Goal: Information Seeking & Learning: Learn about a topic

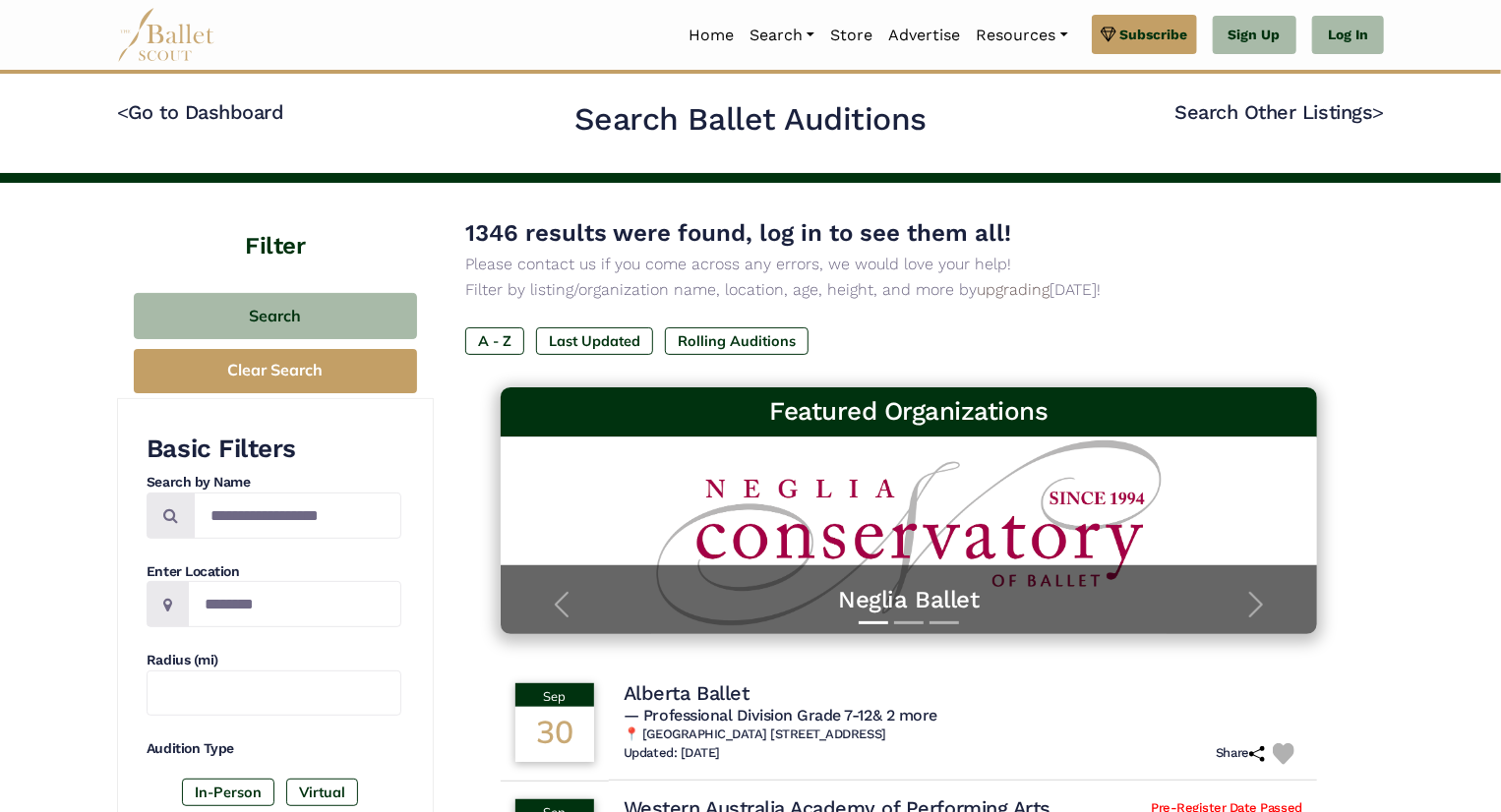
drag, startPoint x: 844, startPoint y: 29, endPoint x: 550, endPoint y: 60, distance: 295.6
click at [550, 60] on nav "Home Search Organizations Programs Auditions Jobs" at bounding box center [750, 34] width 1267 height 70
click at [311, 789] on label "Virtual" at bounding box center [322, 792] width 72 height 28
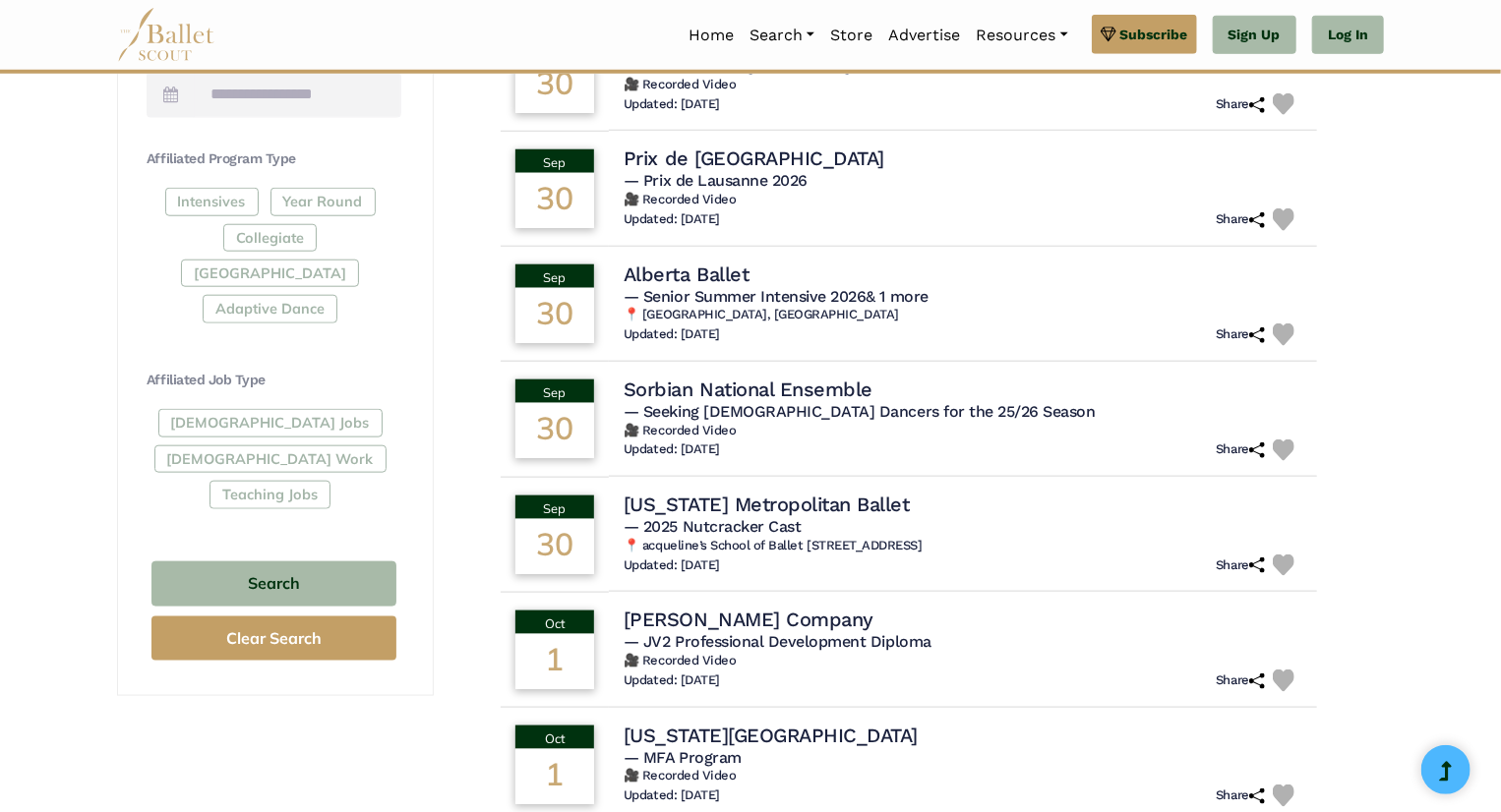
scroll to position [1033, 0]
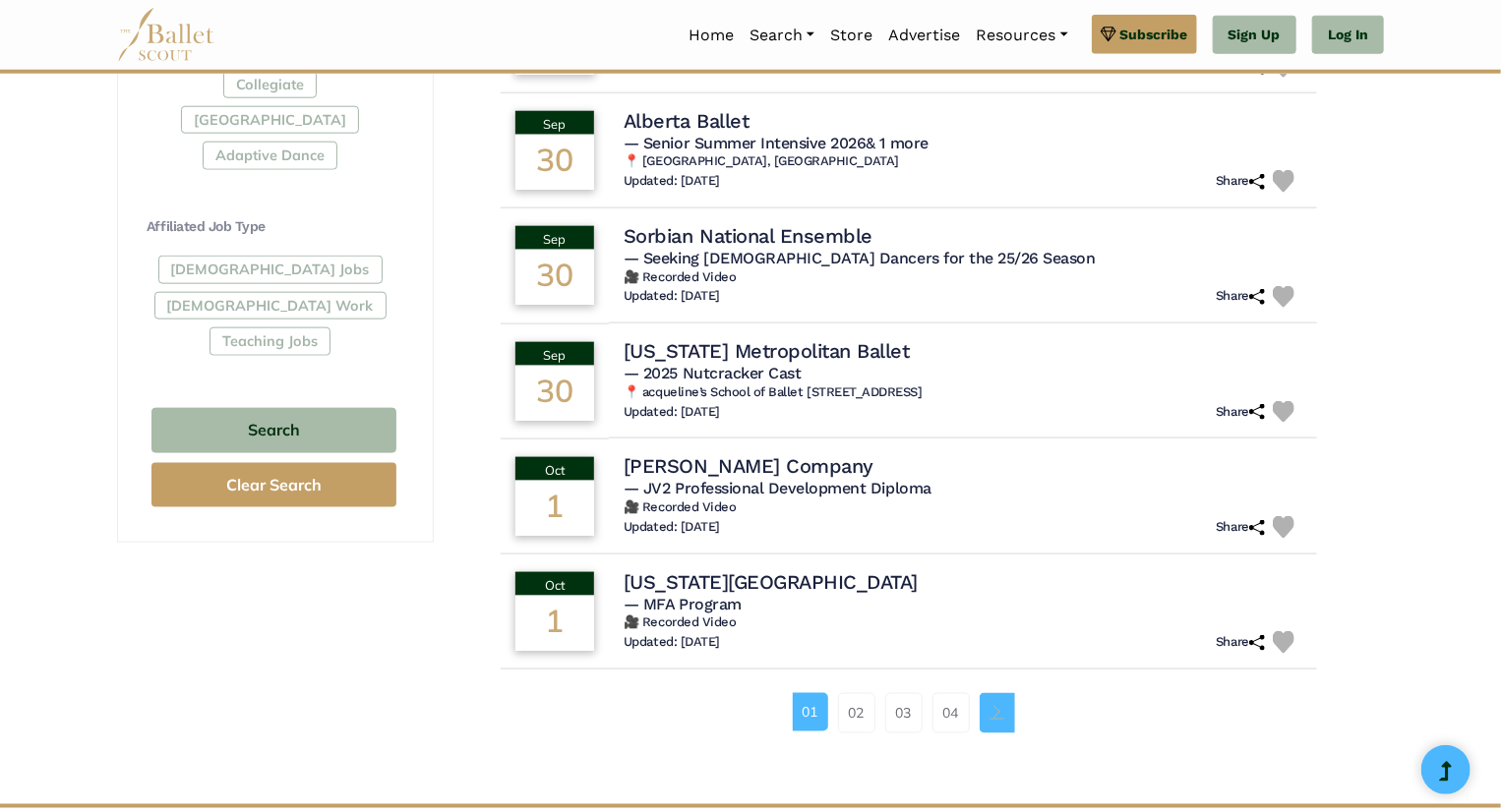
click at [995, 713] on span "Page navigation example" at bounding box center [997, 712] width 14 height 14
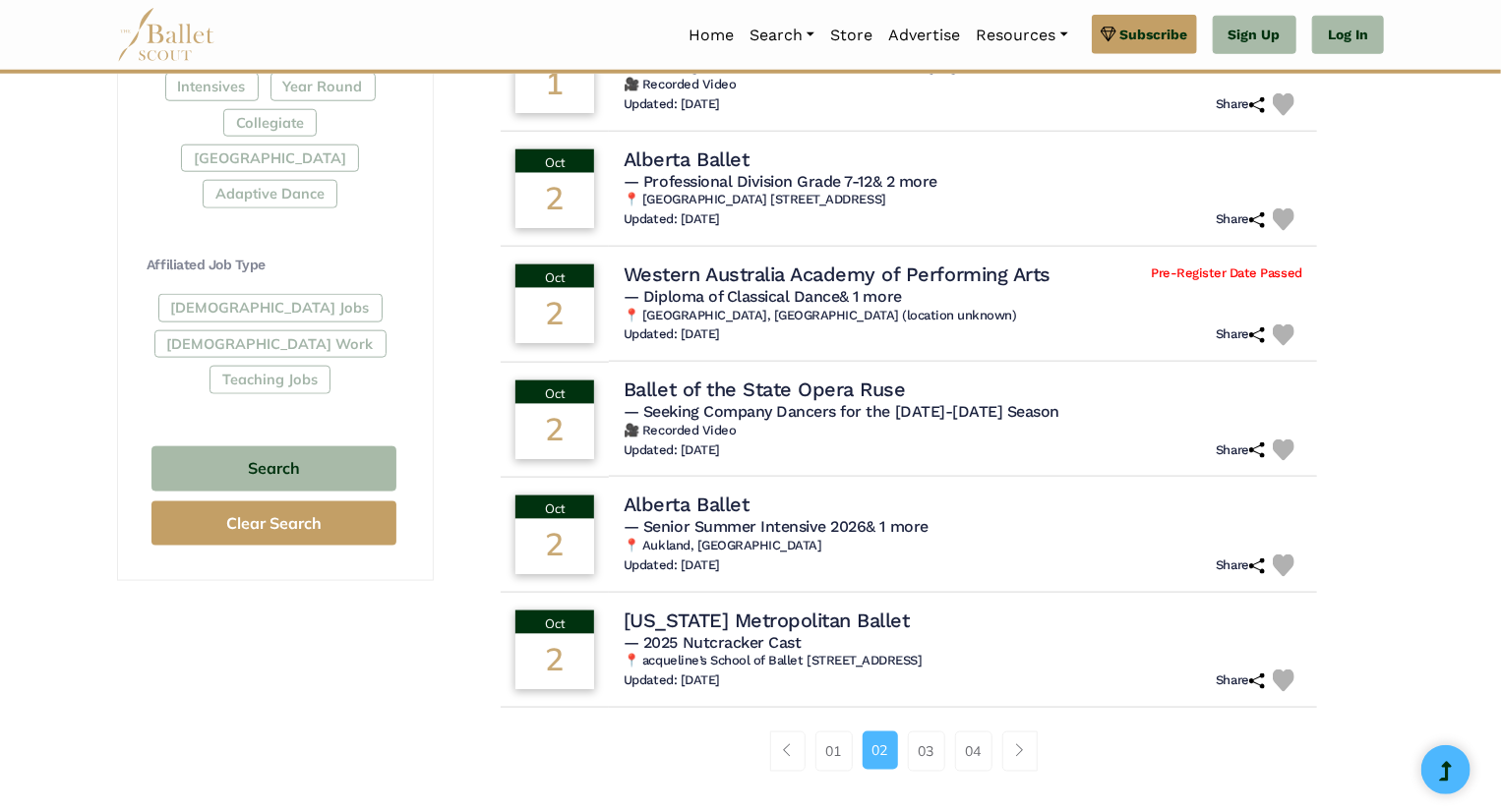
scroll to position [996, 0]
click at [1024, 750] on span "Page navigation example" at bounding box center [1020, 749] width 14 height 14
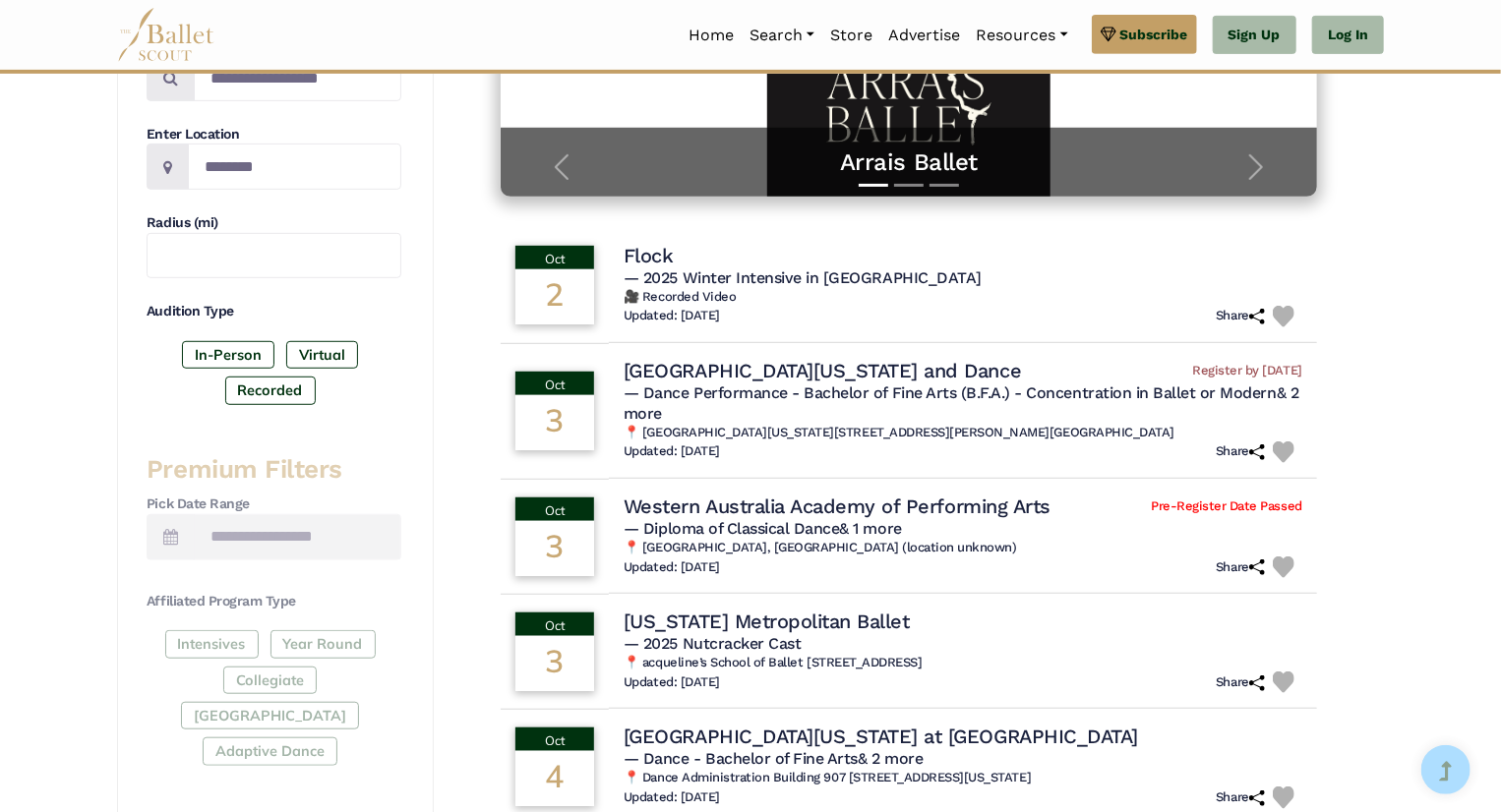
scroll to position [445, 0]
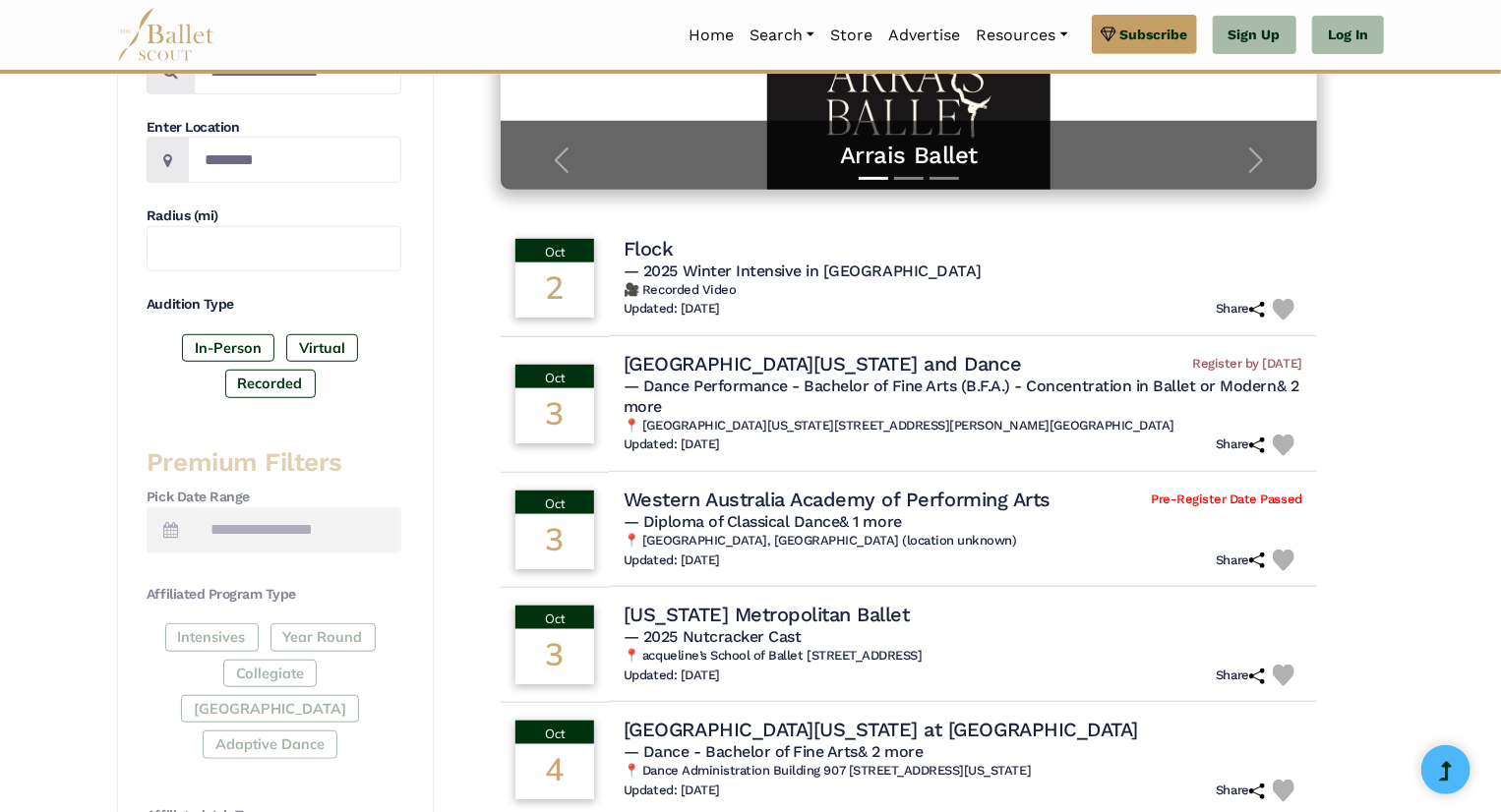
drag, startPoint x: 1500, startPoint y: 419, endPoint x: 1501, endPoint y: 468, distance: 49.0
click at [1500, 468] on html "Premium Feature Make this audition season count. Upgrade to premium for access …" at bounding box center [750, 622] width 1501 height 2135
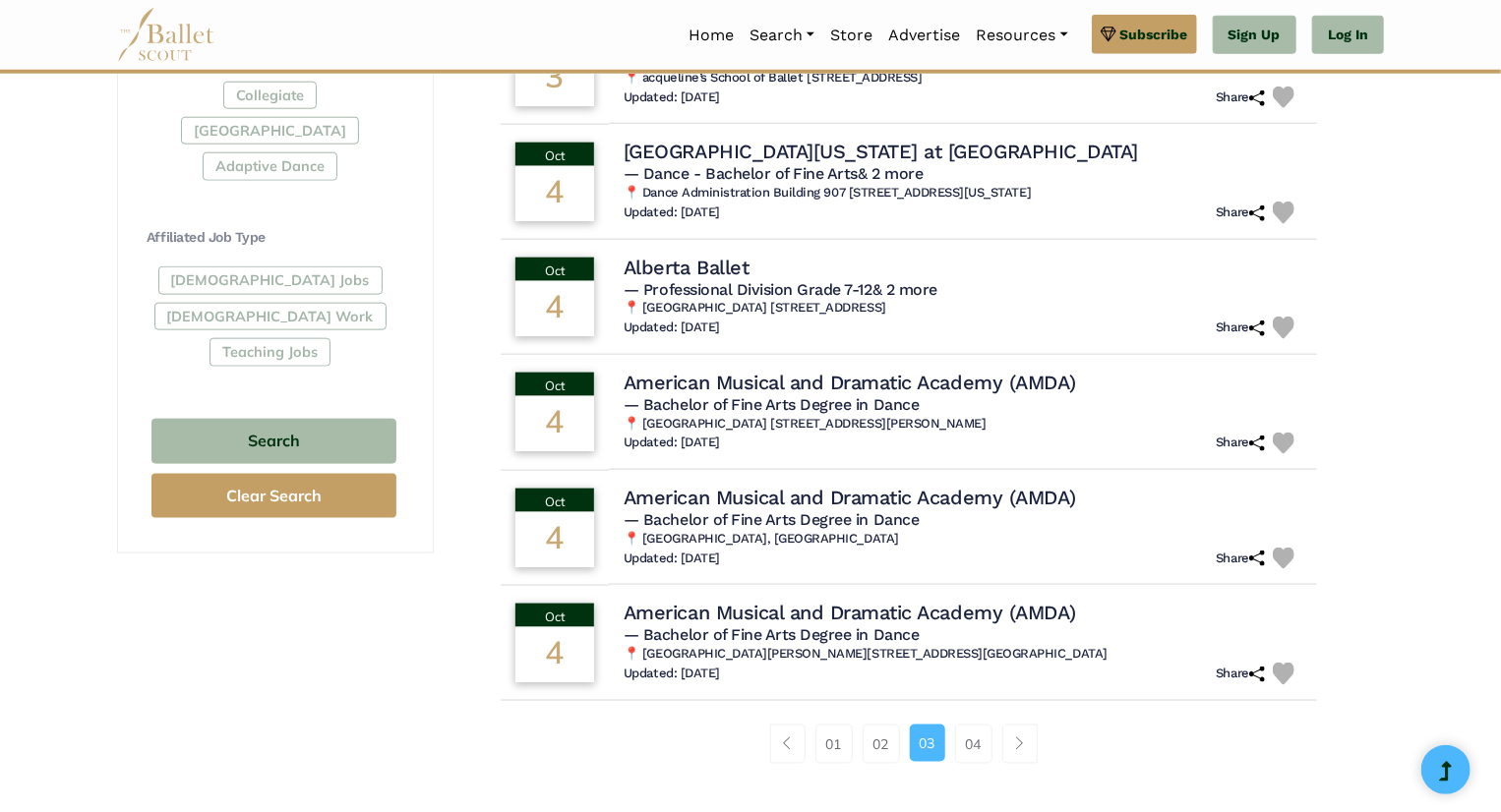
scroll to position [1020, 0]
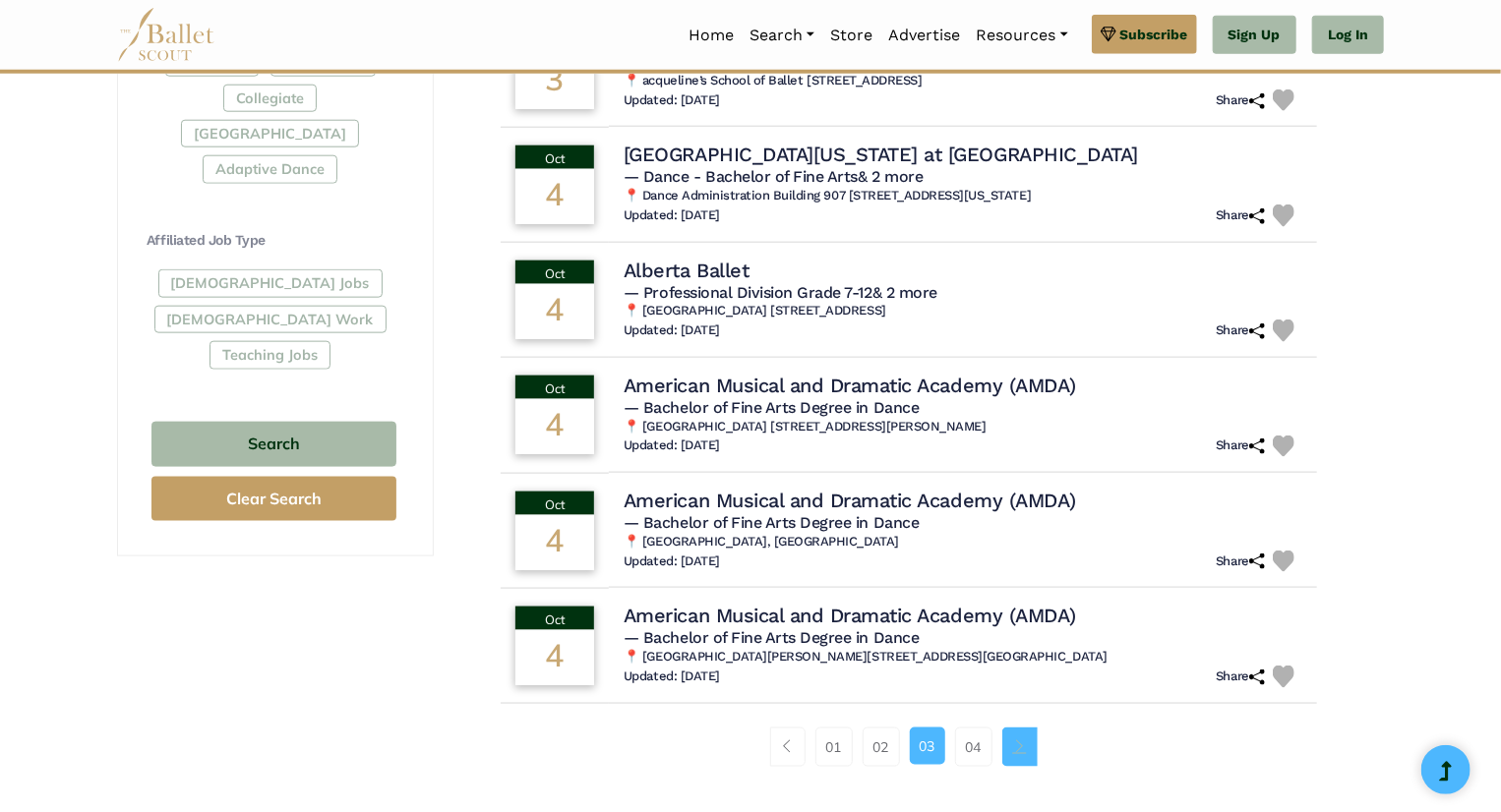
click at [1008, 752] on link "Page navigation example" at bounding box center [1020, 747] width 35 height 39
